Goal: Task Accomplishment & Management: Manage account settings

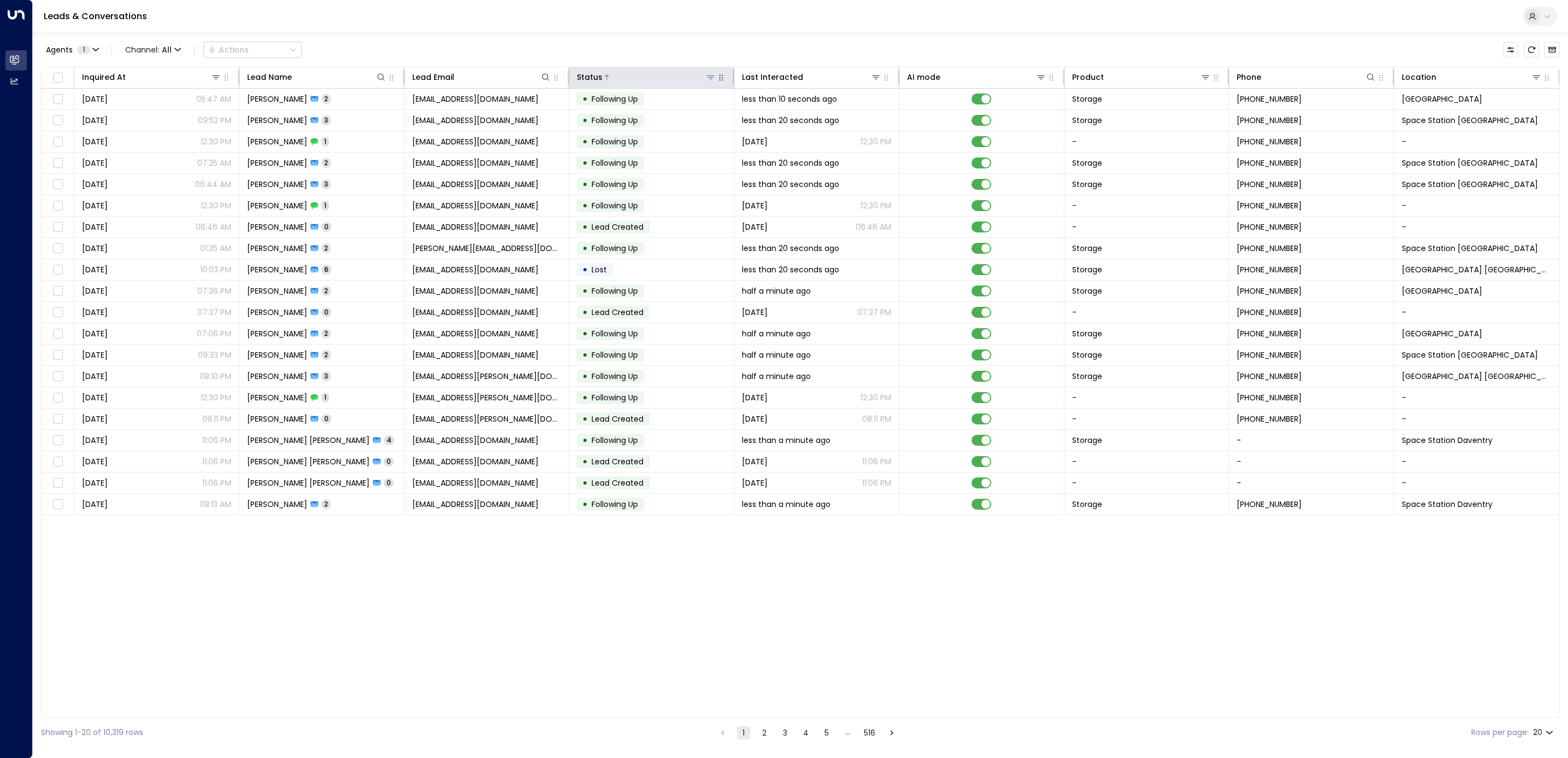
click at [707, 78] on icon at bounding box center [710, 77] width 9 height 9
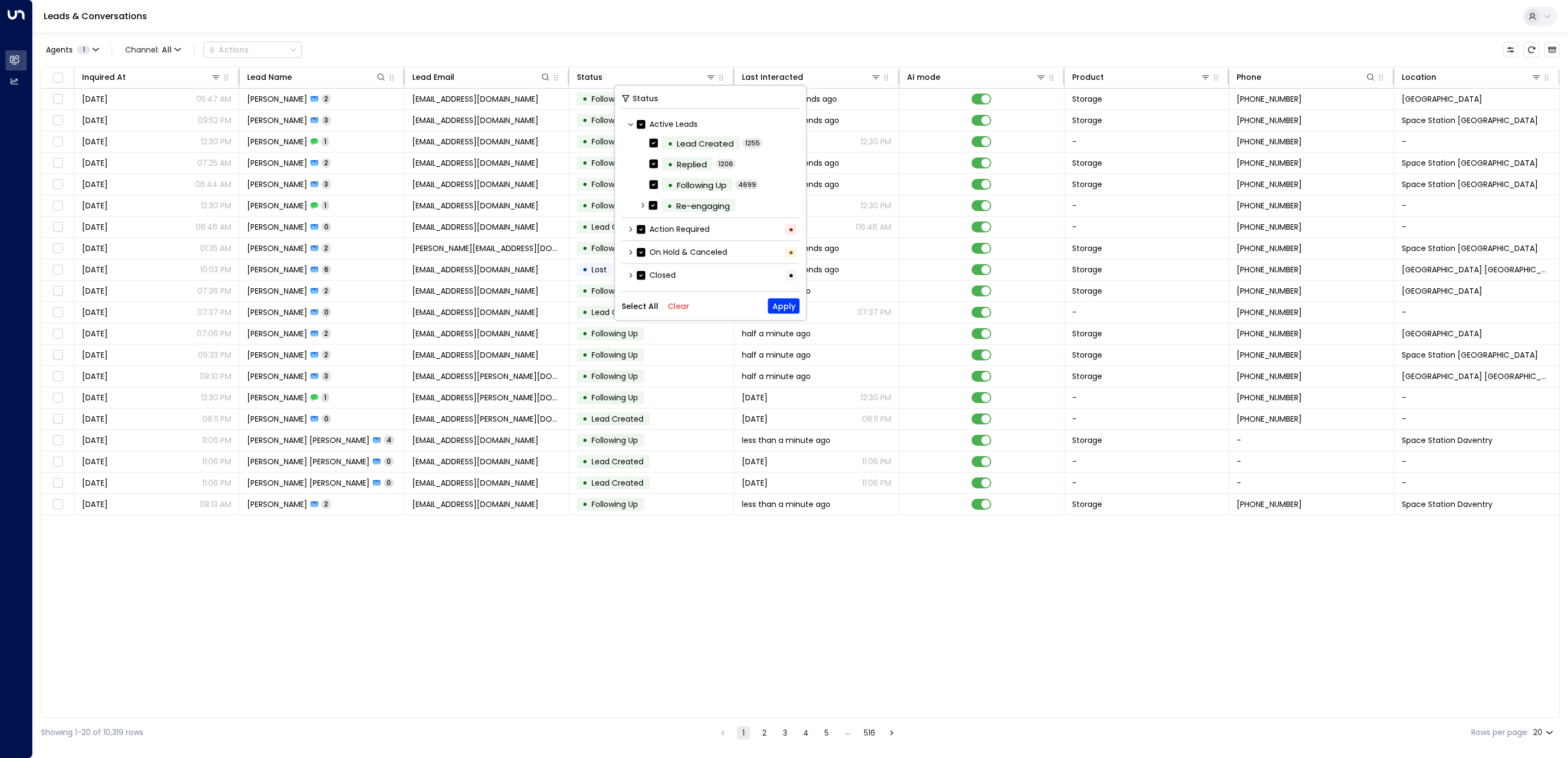
click at [685, 312] on div "Select All Clear Apply" at bounding box center [711, 306] width 178 height 16
click at [673, 306] on button "Clear" at bounding box center [679, 306] width 22 height 9
click at [681, 230] on label "Action Required" at bounding box center [673, 229] width 73 height 11
click at [779, 302] on button "Apply" at bounding box center [784, 306] width 32 height 16
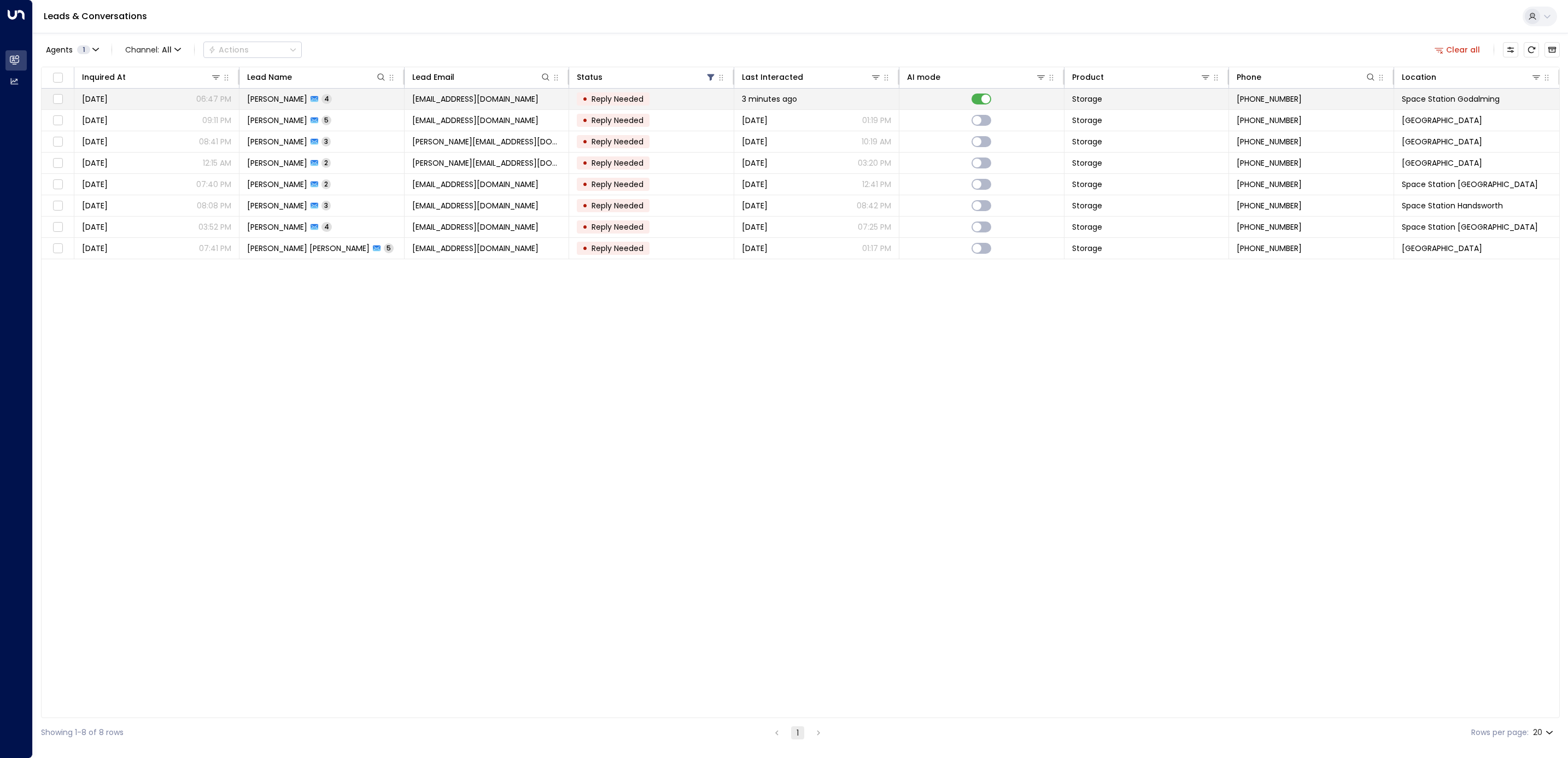
click at [1463, 104] on span "Space Station Godalming" at bounding box center [1450, 99] width 98 height 11
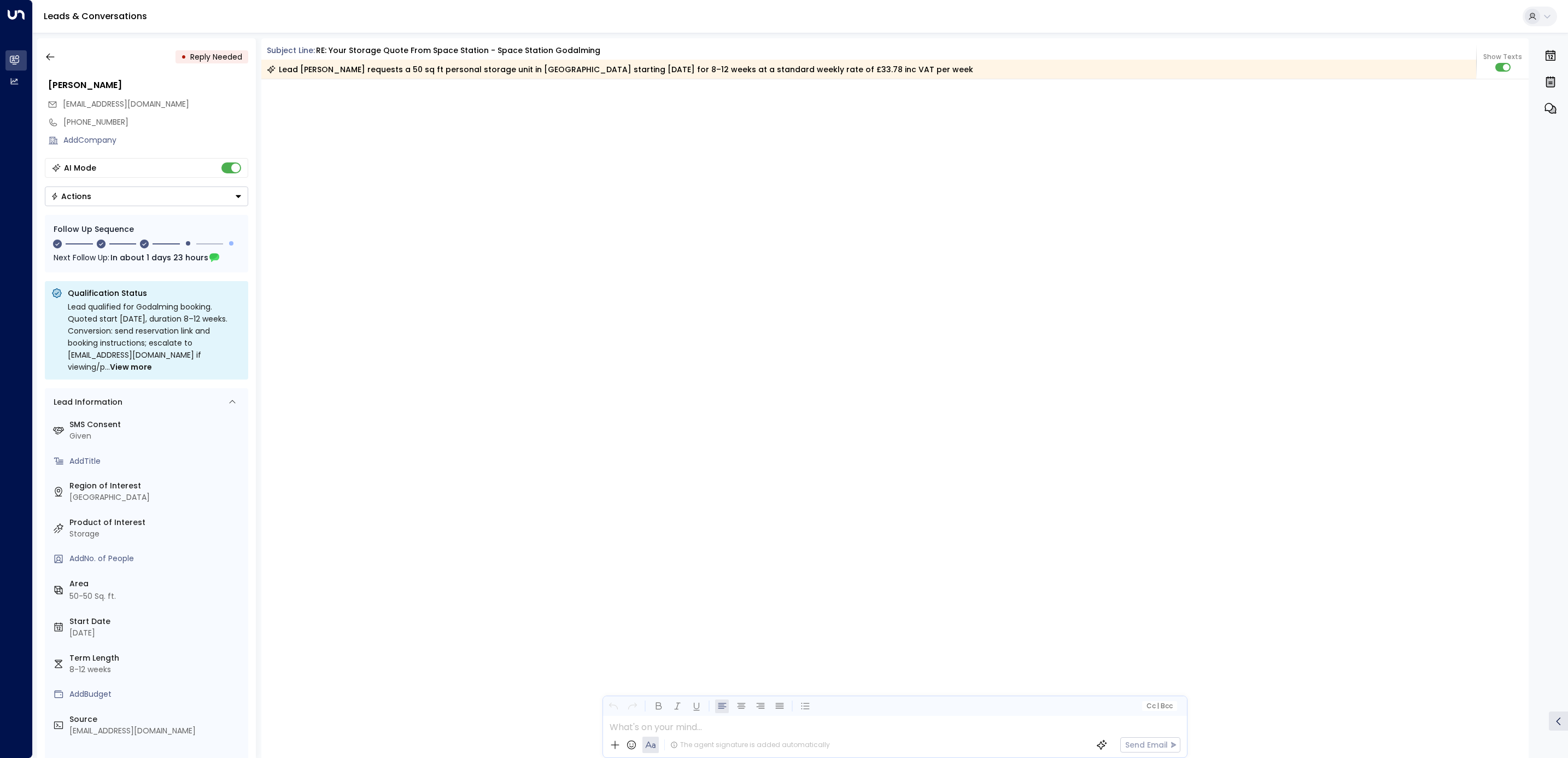
scroll to position [1084, 0]
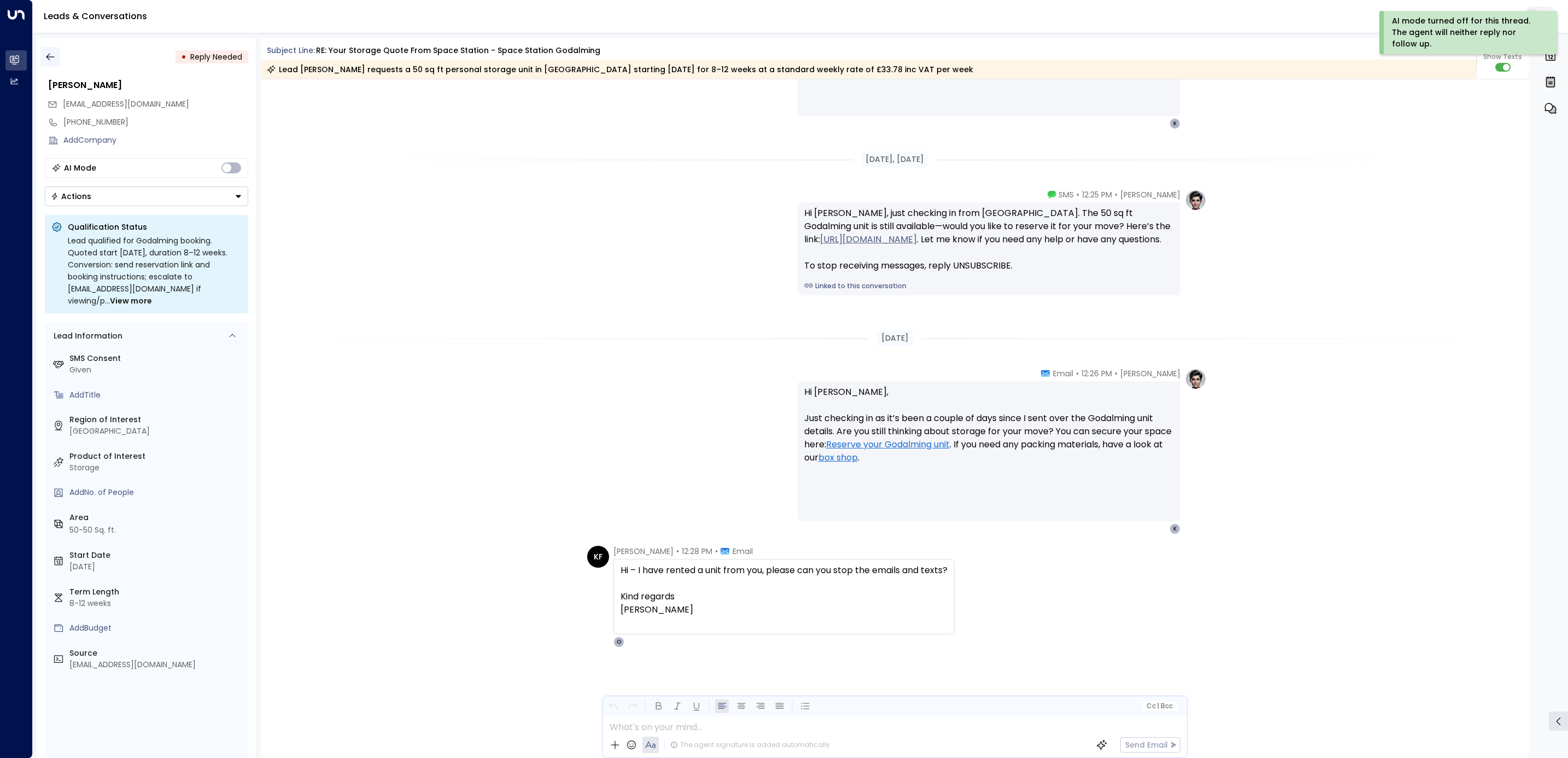
click at [50, 51] on icon "button" at bounding box center [50, 57] width 11 height 11
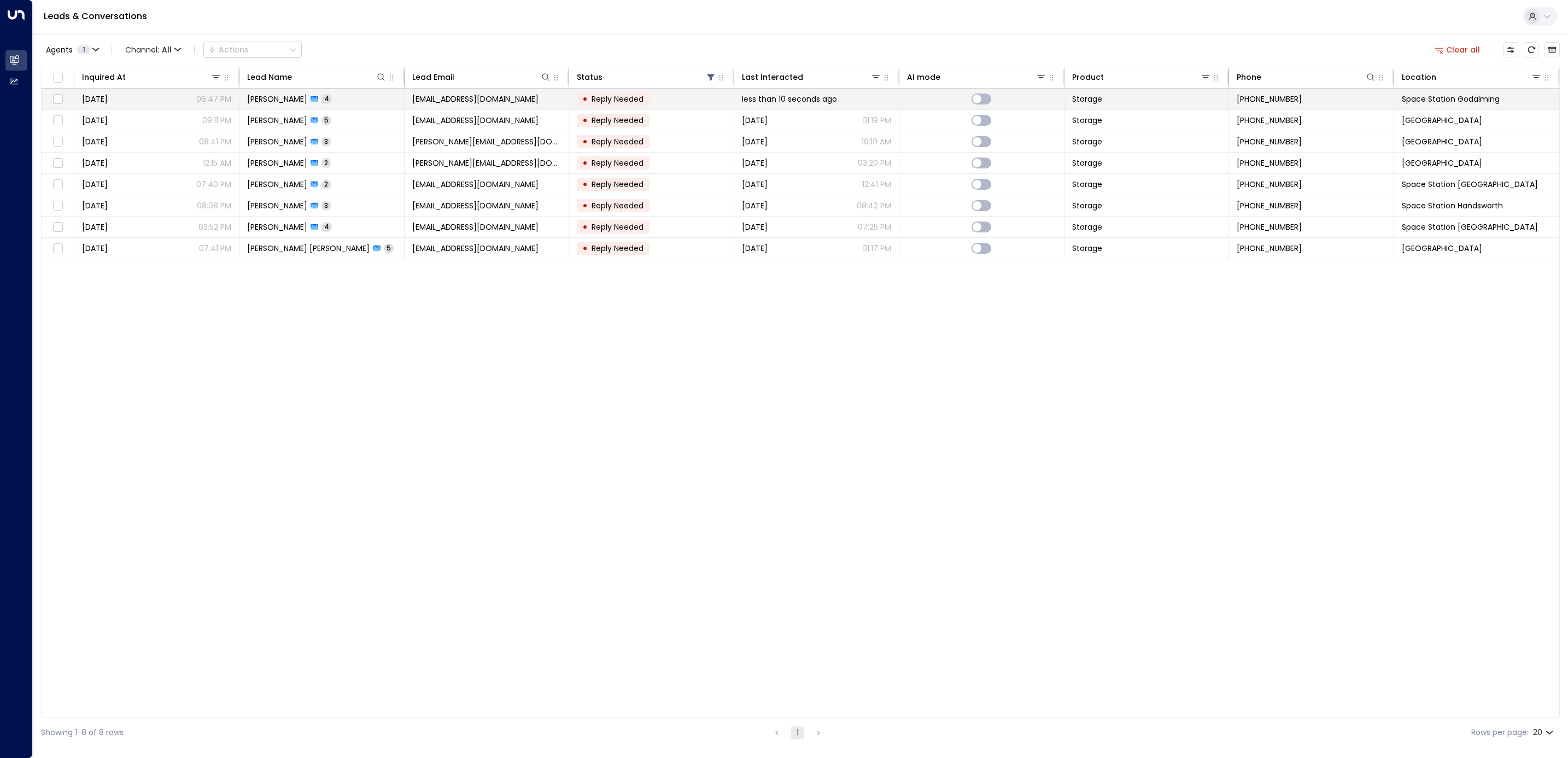
click at [349, 101] on td "[PERSON_NAME] 4" at bounding box center [322, 99] width 165 height 21
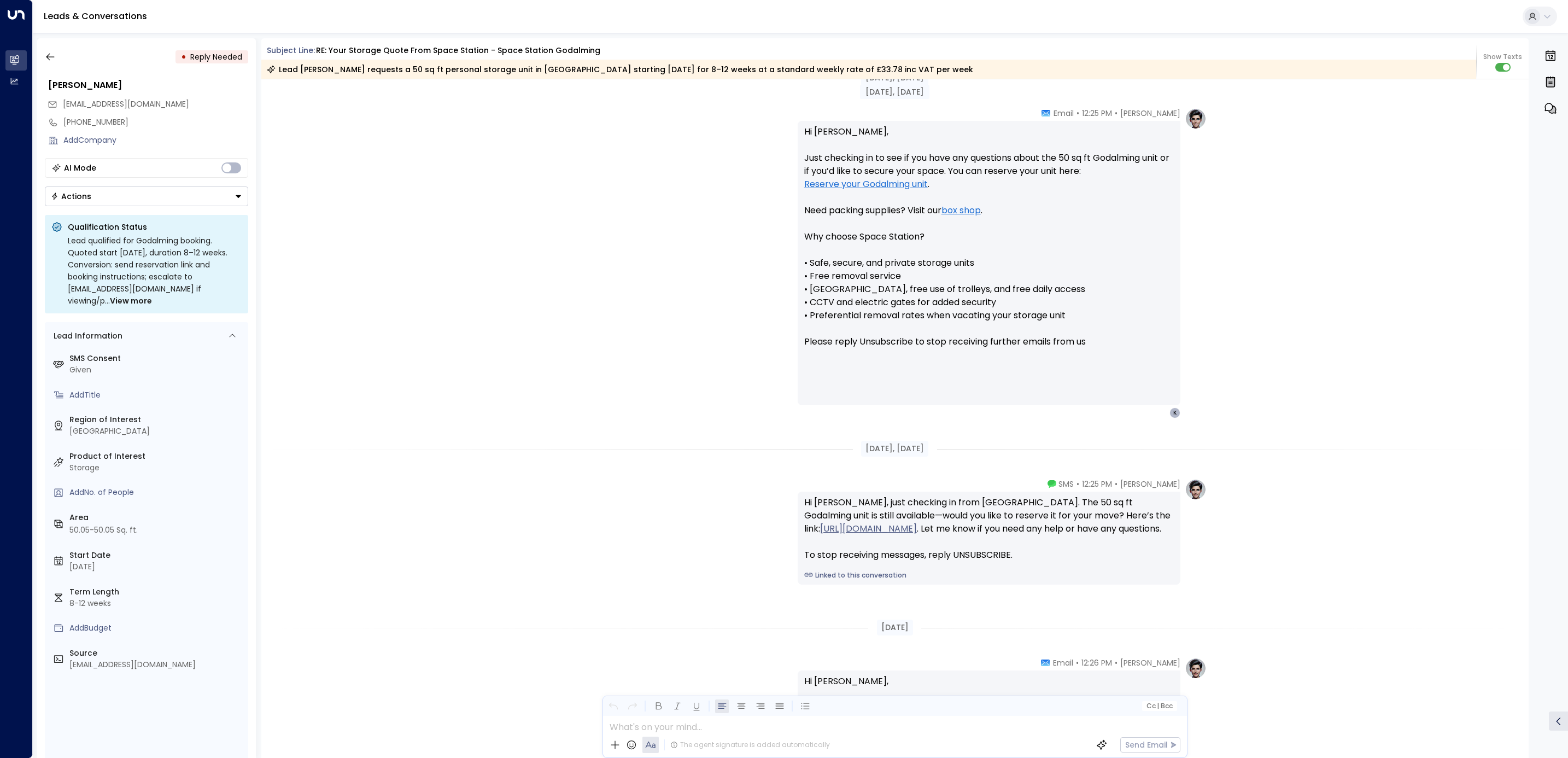
scroll to position [755, 0]
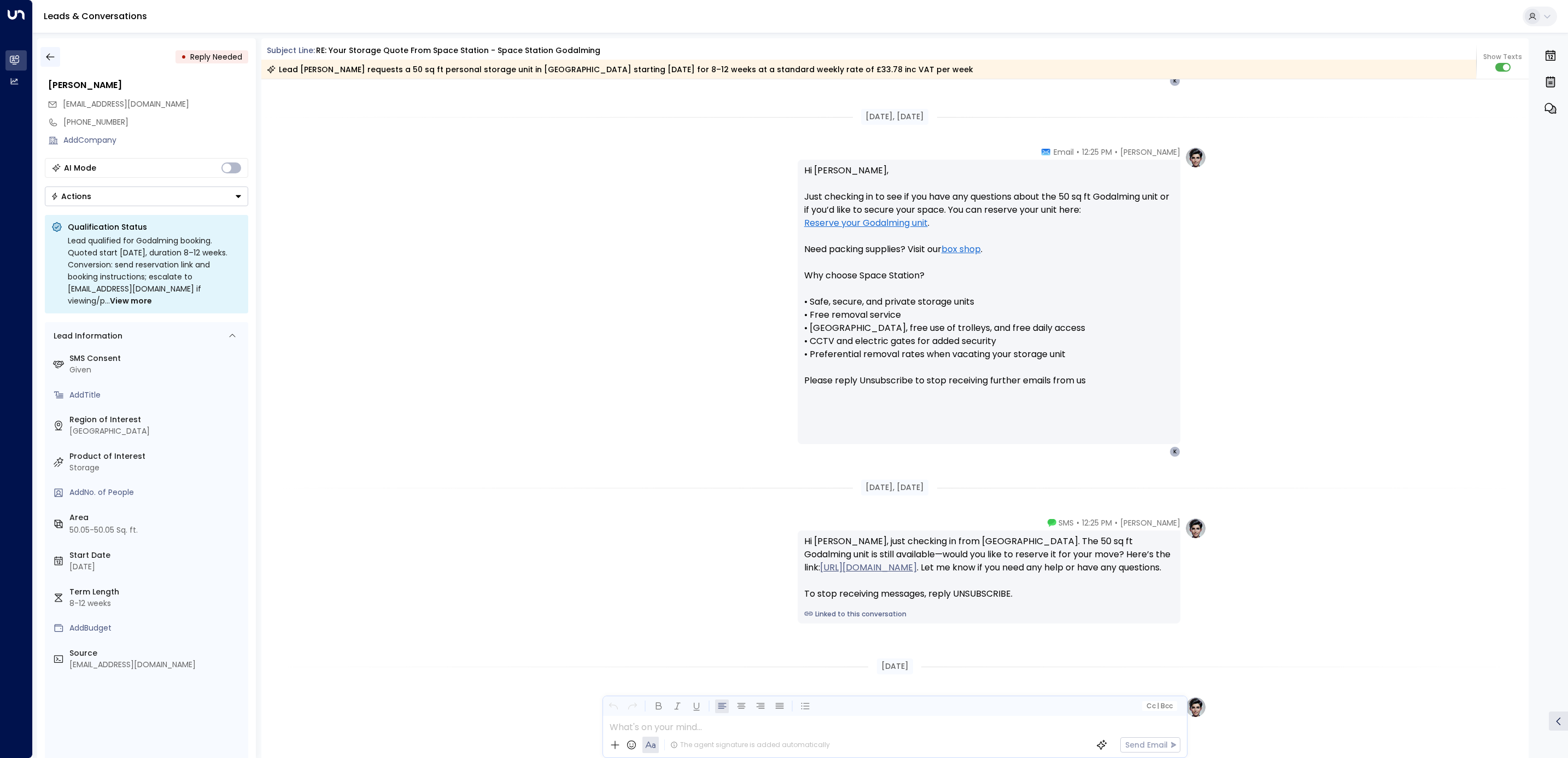
click at [45, 54] on icon "button" at bounding box center [50, 57] width 11 height 11
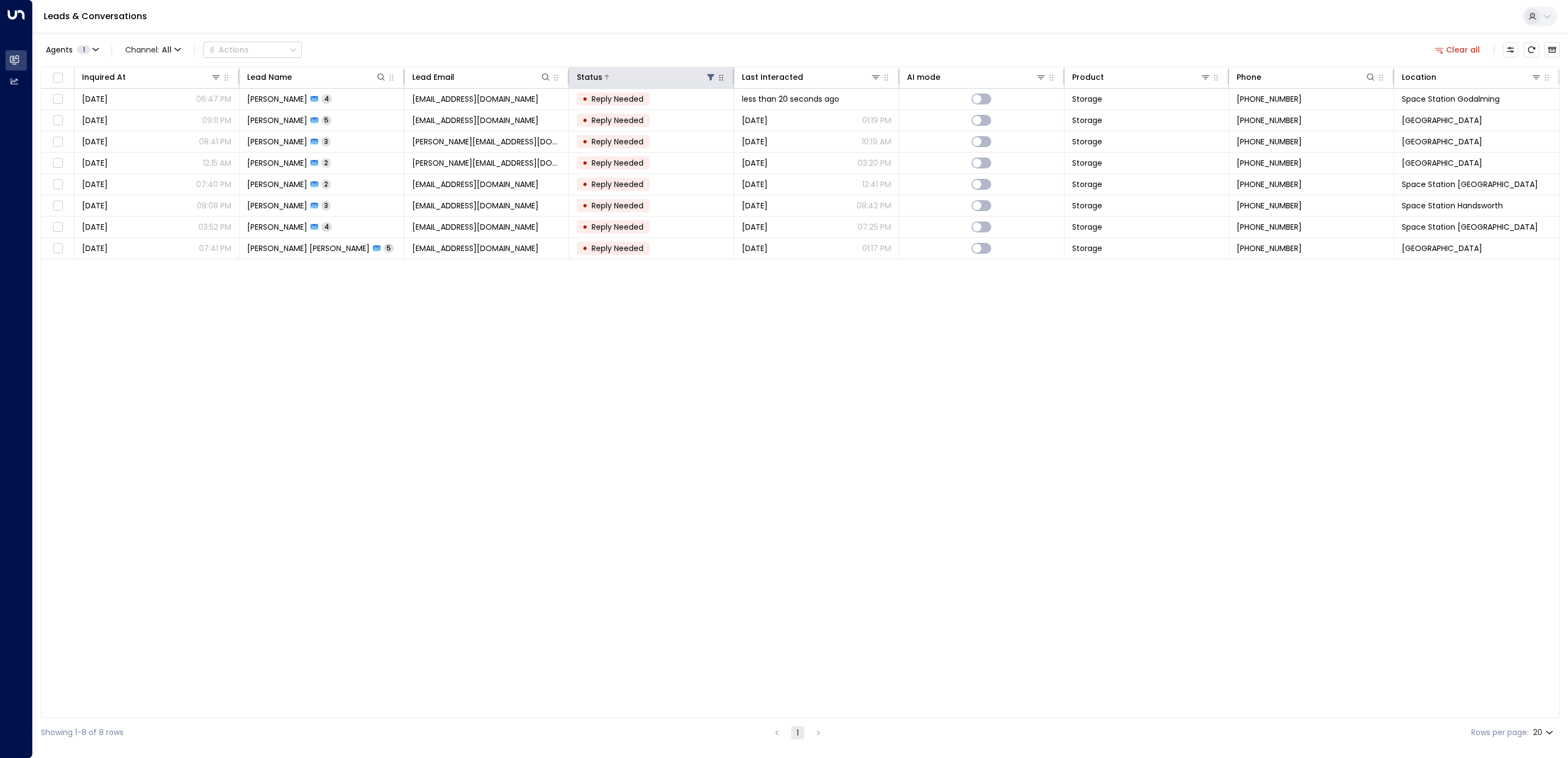
click at [711, 79] on icon at bounding box center [711, 78] width 7 height 7
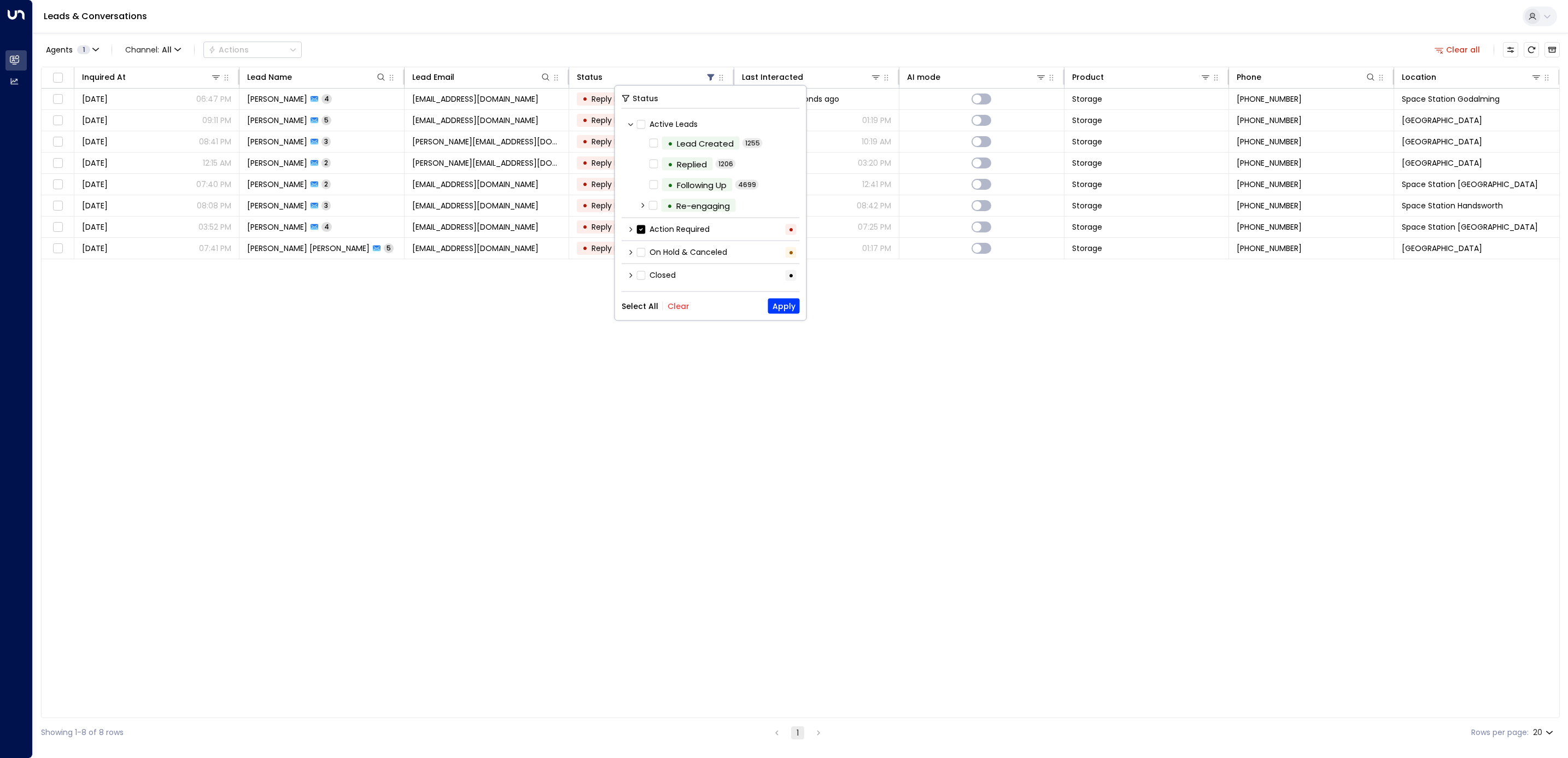
click at [631, 305] on button "Select All" at bounding box center [640, 306] width 36 height 9
drag, startPoint x: 766, startPoint y: 312, endPoint x: 775, endPoint y: 308, distance: 9.8
click at [768, 310] on div "Select All Clear Apply" at bounding box center [711, 306] width 178 height 16
click at [776, 308] on button "Apply" at bounding box center [784, 306] width 32 height 16
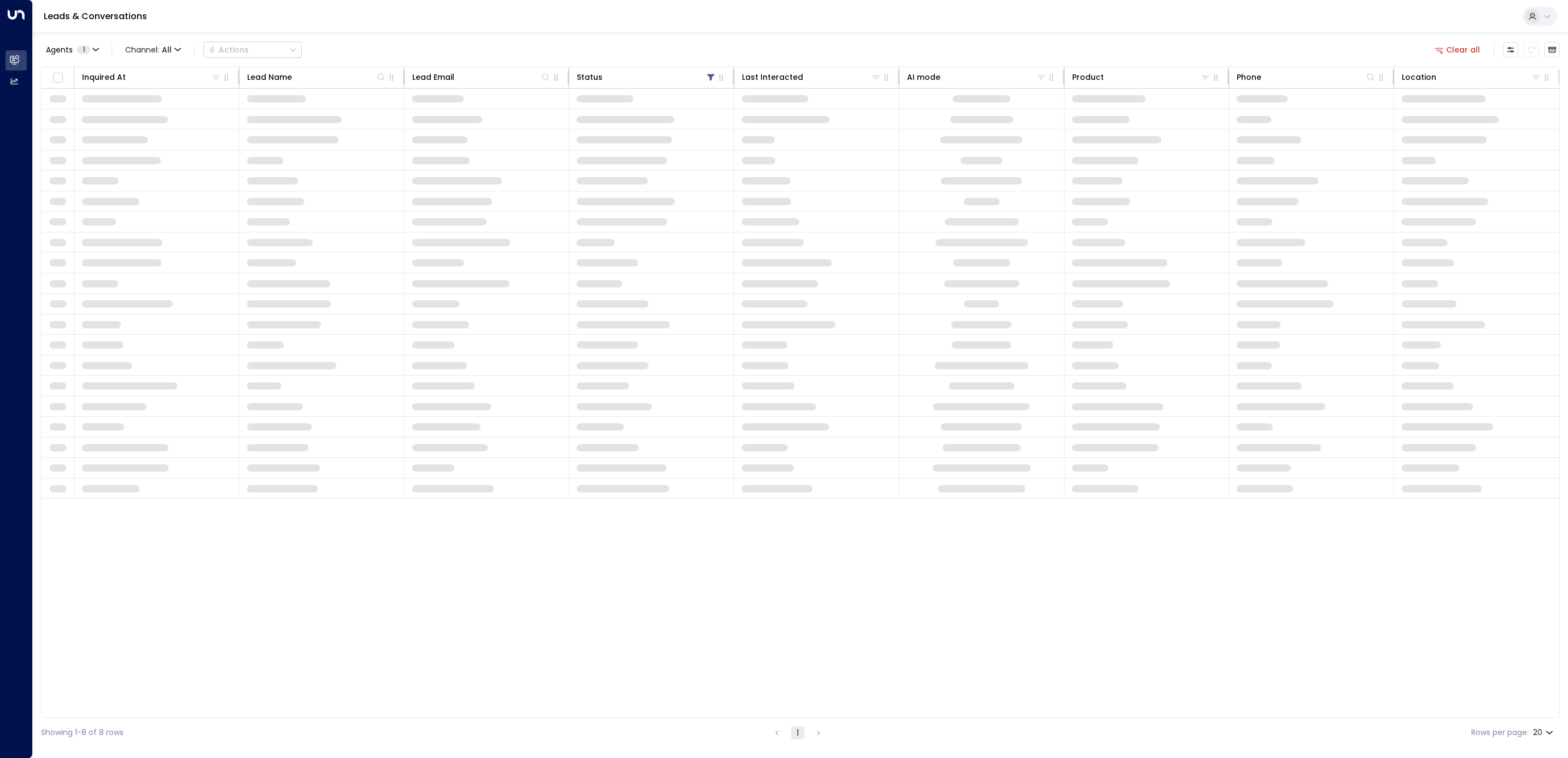
click at [776, 312] on td at bounding box center [816, 304] width 165 height 20
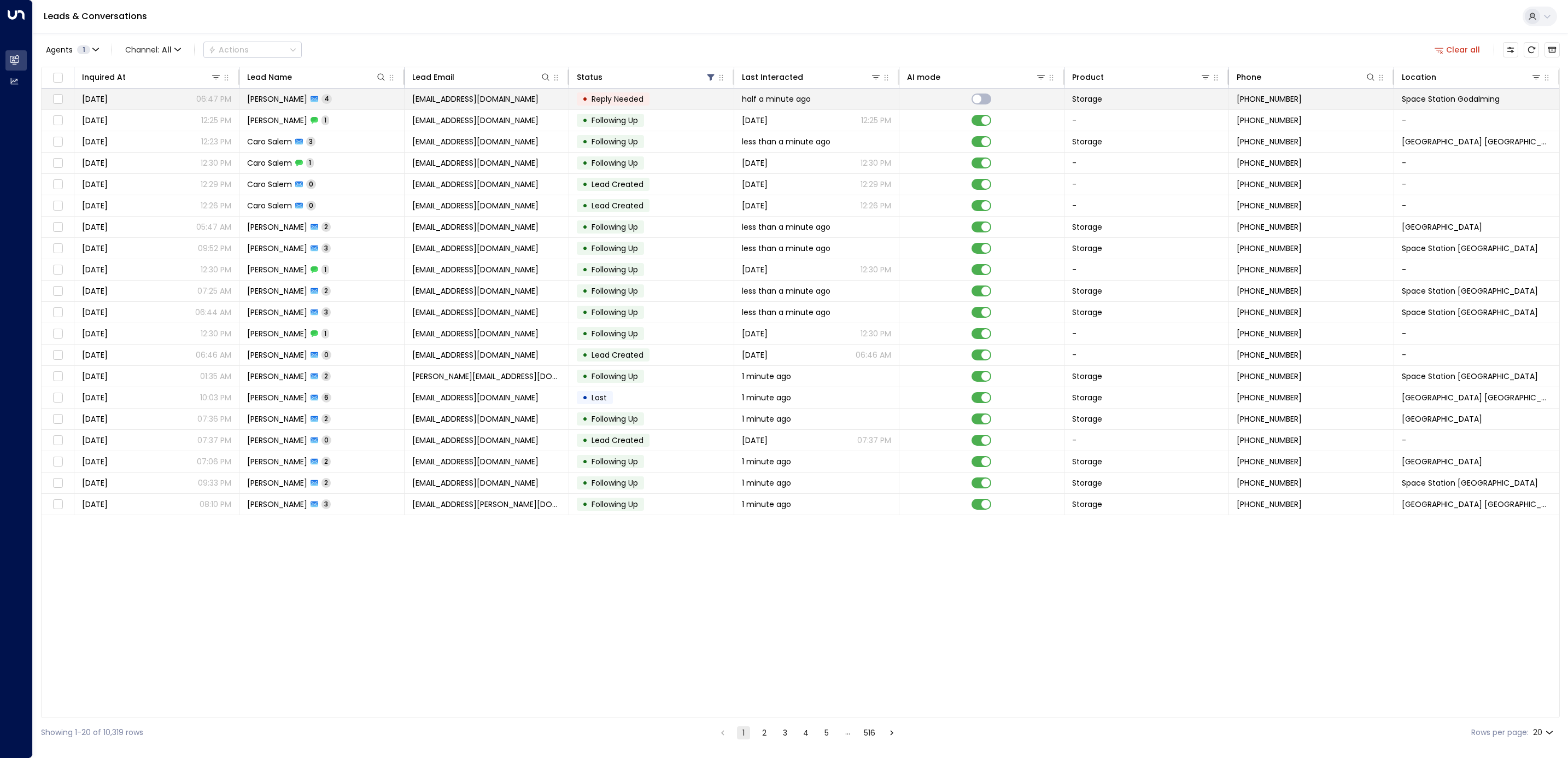
click at [650, 99] on div "• Reply Needed" at bounding box center [613, 99] width 73 height 13
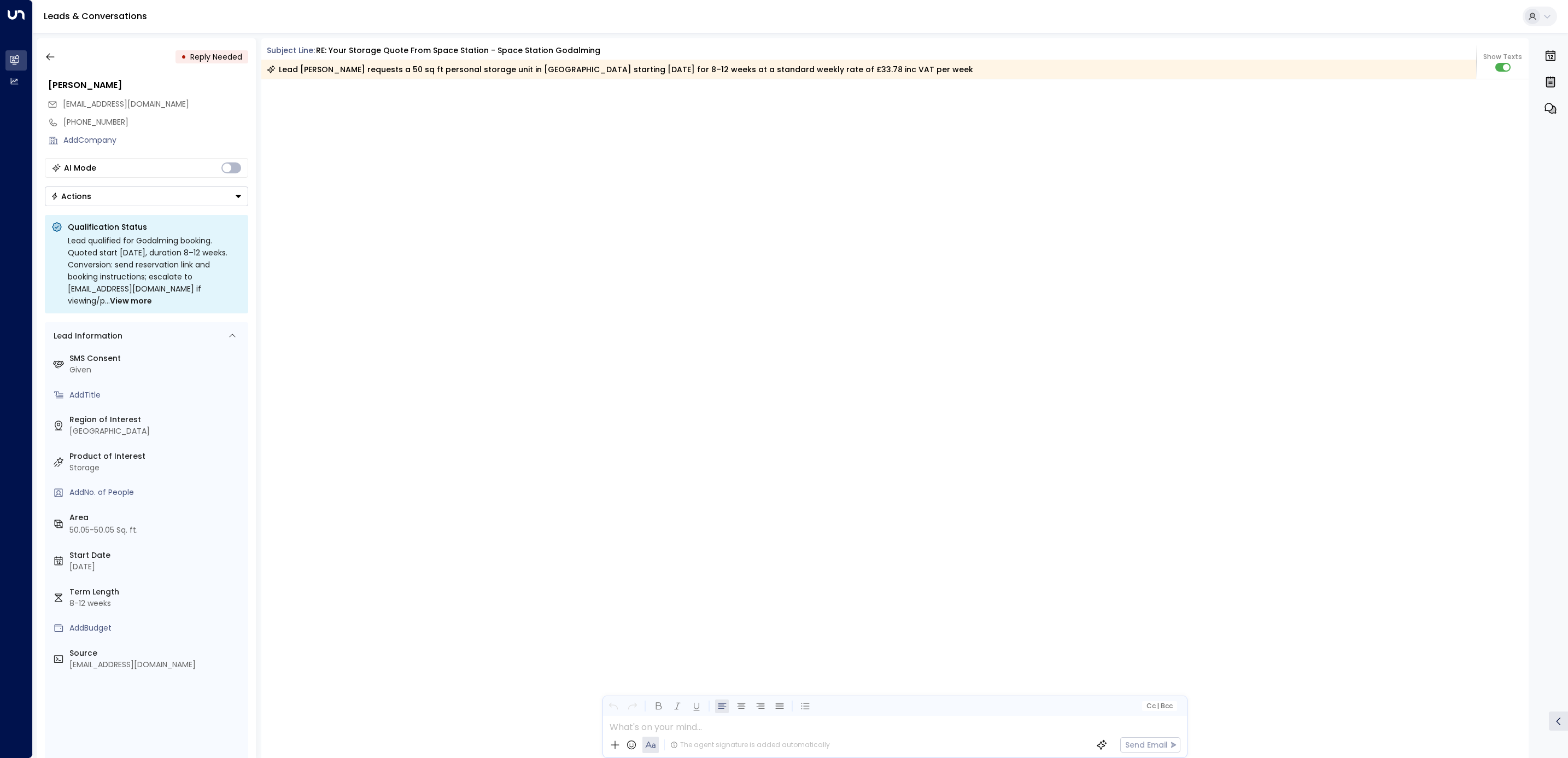
scroll to position [1084, 0]
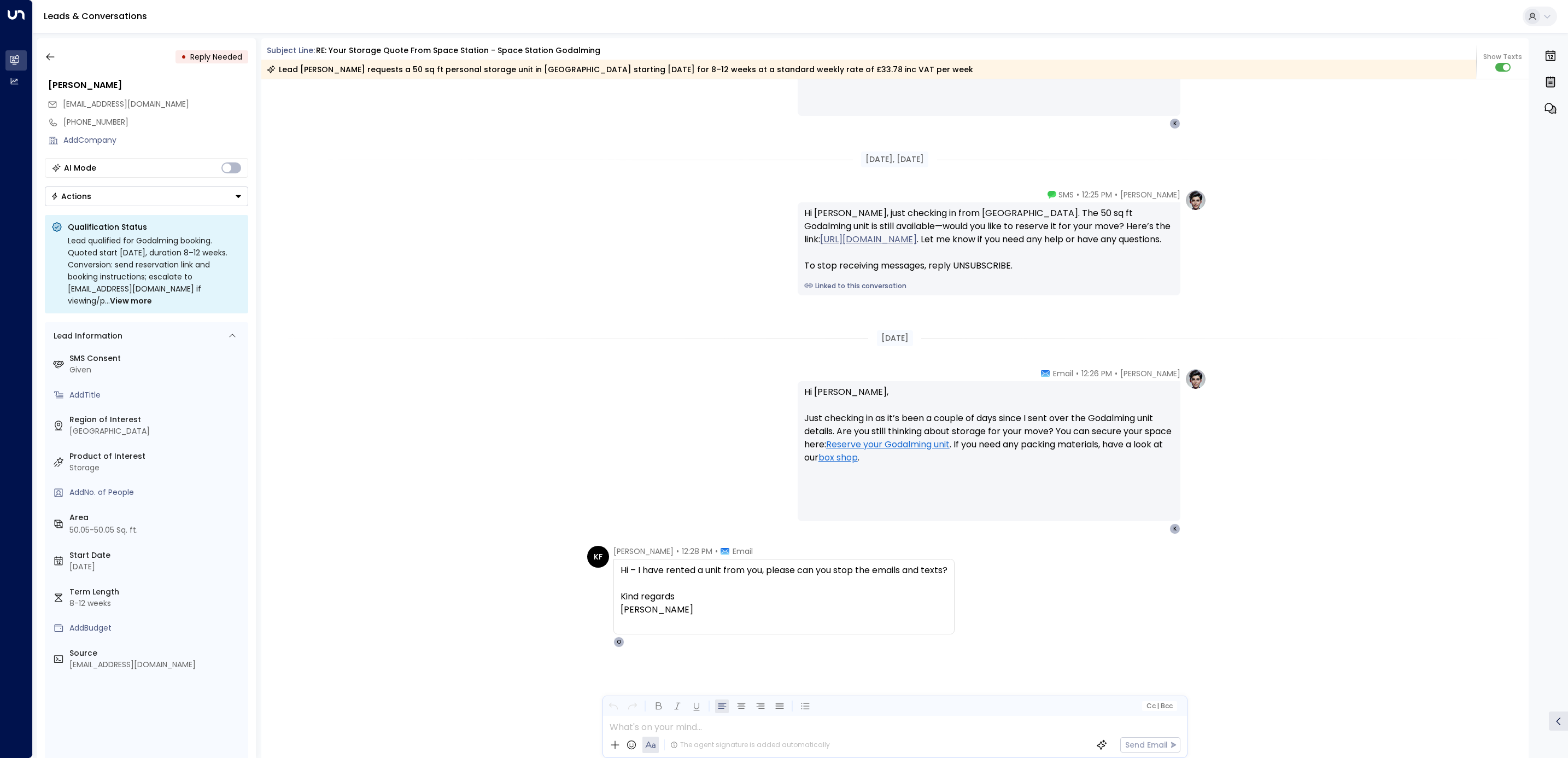
click at [186, 202] on button "Actions" at bounding box center [146, 196] width 203 height 20
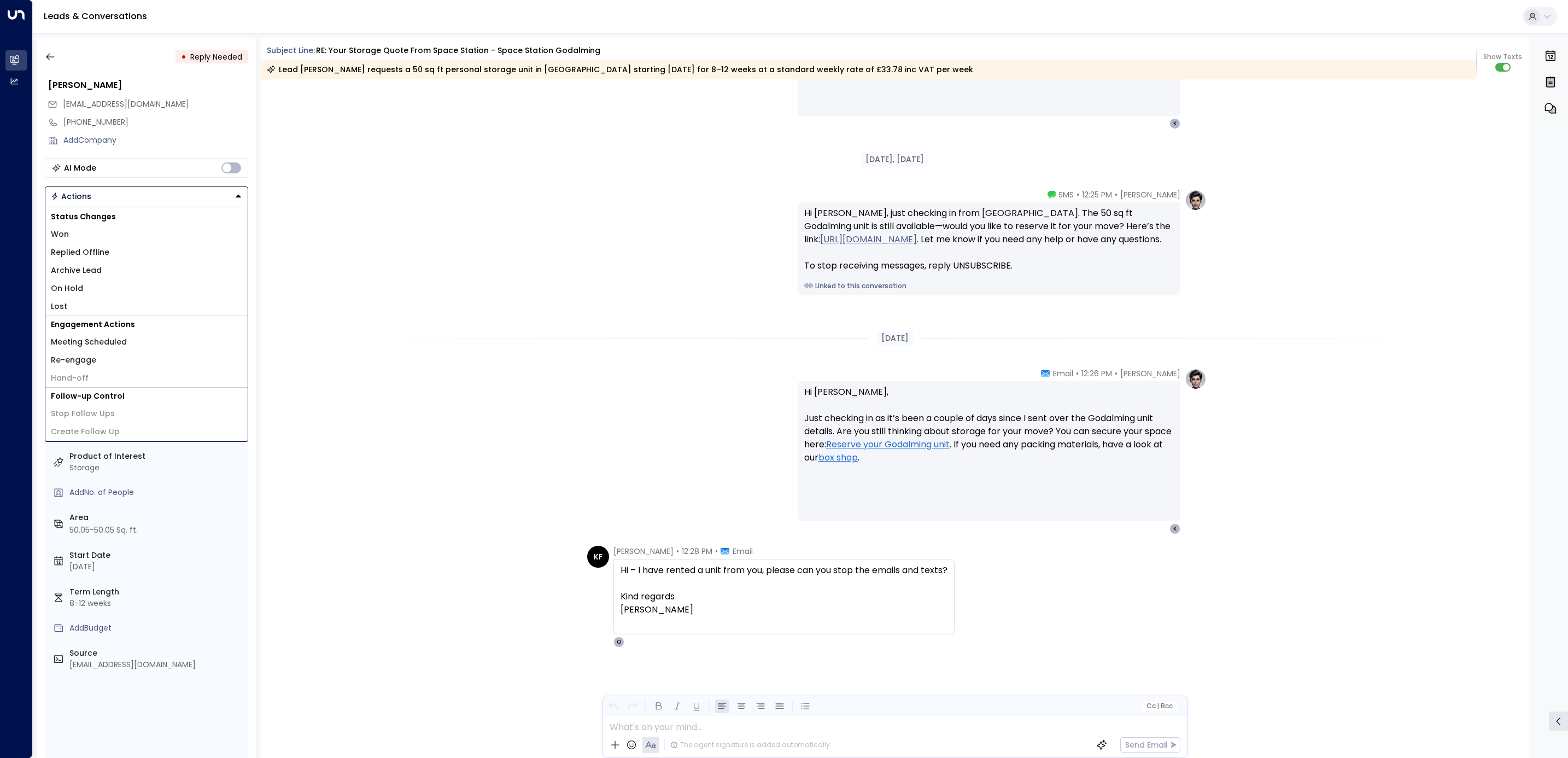
click at [155, 254] on li "Replied Offline" at bounding box center [146, 252] width 202 height 18
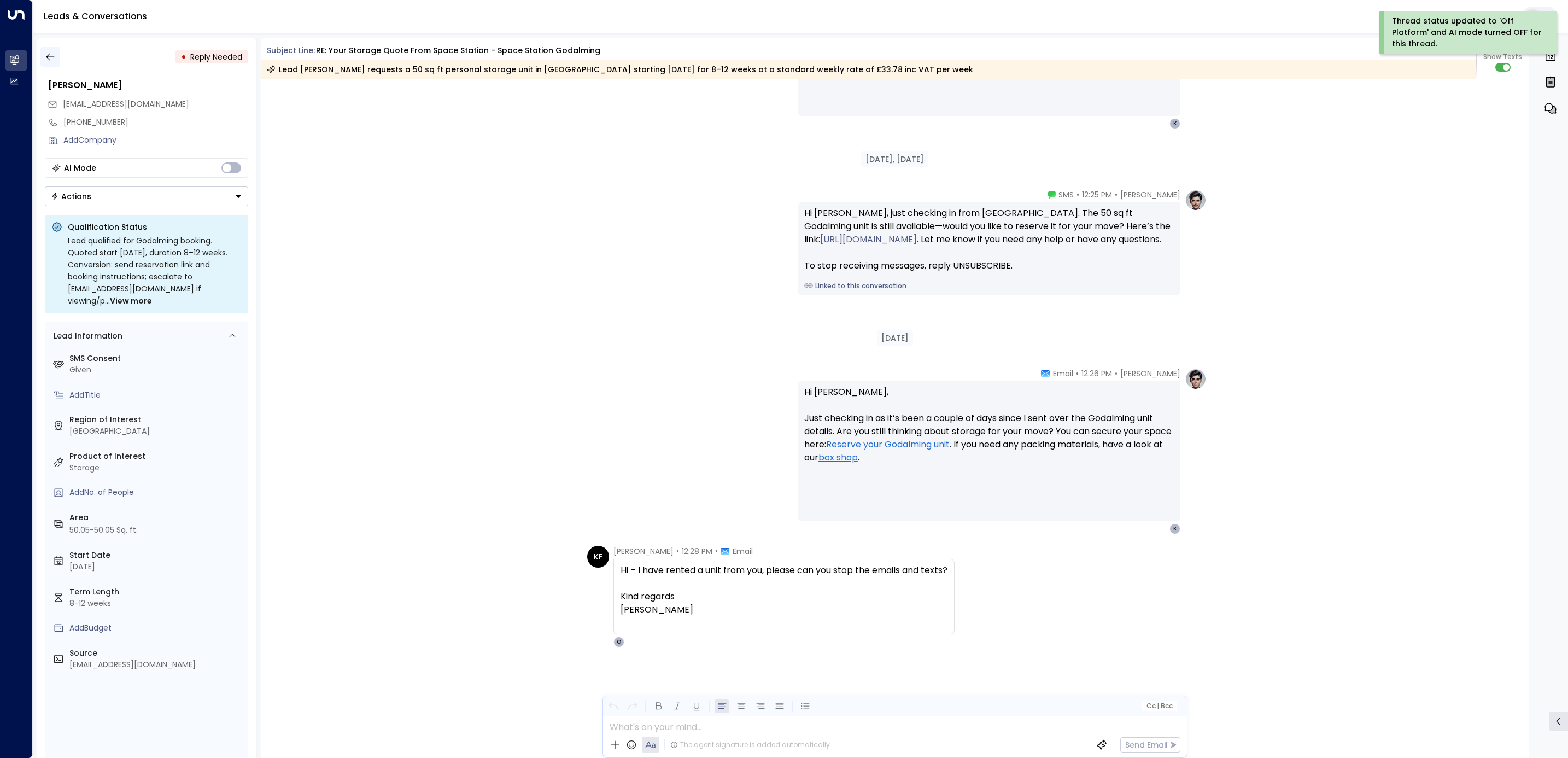
click at [43, 60] on button "button" at bounding box center [50, 57] width 20 height 20
